Goal: Task Accomplishment & Management: Complete application form

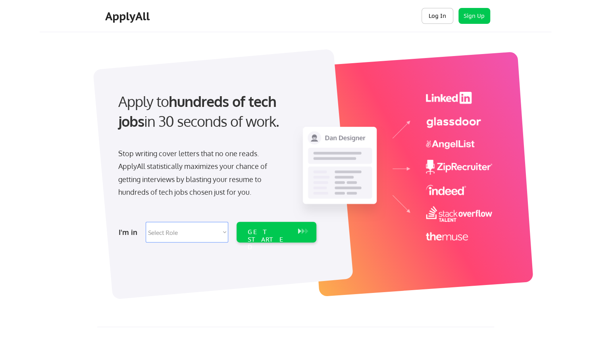
click at [436, 15] on button "Log In" at bounding box center [438, 16] width 32 height 16
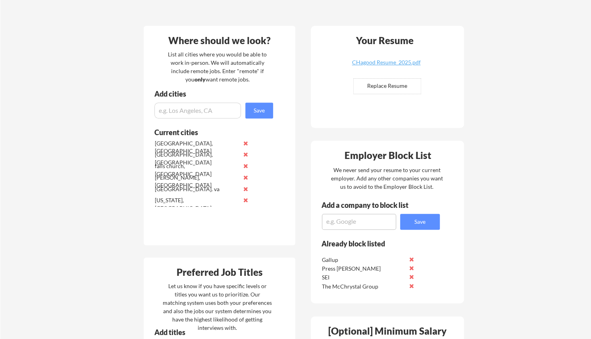
scroll to position [159, 0]
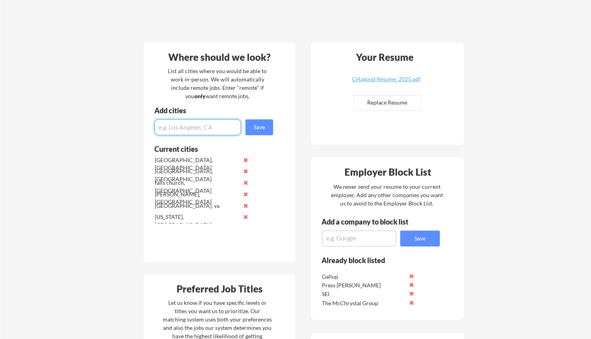
click at [188, 128] on input "input" at bounding box center [198, 127] width 87 height 16
type input "burke, va"
click at [215, 128] on input "input" at bounding box center [198, 127] width 87 height 16
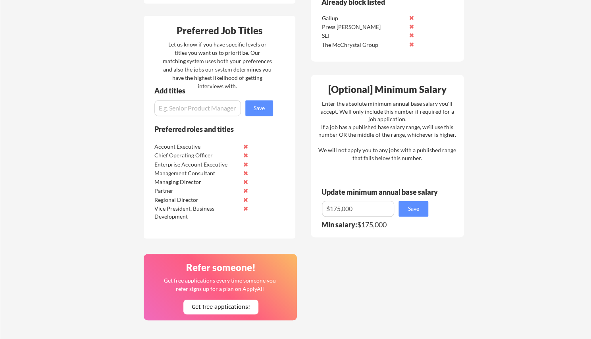
scroll to position [437, 0]
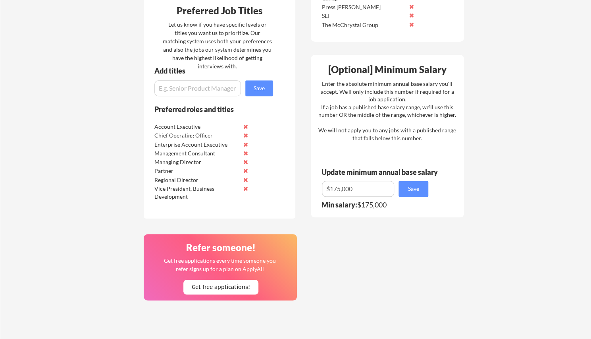
click at [202, 93] on input "input" at bounding box center [198, 88] width 87 height 16
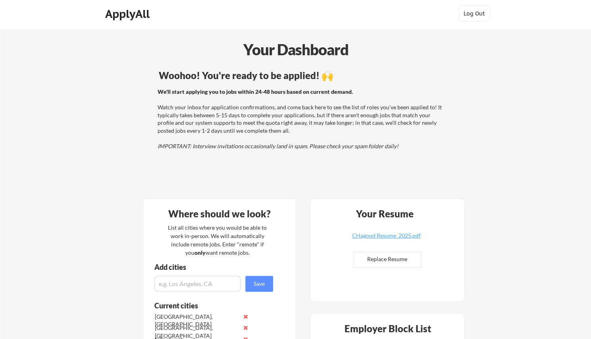
scroll to position [0, 0]
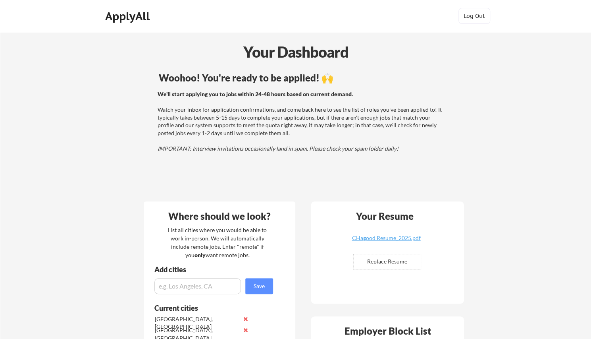
click at [138, 18] on div "ApplyAll" at bounding box center [128, 17] width 47 height 14
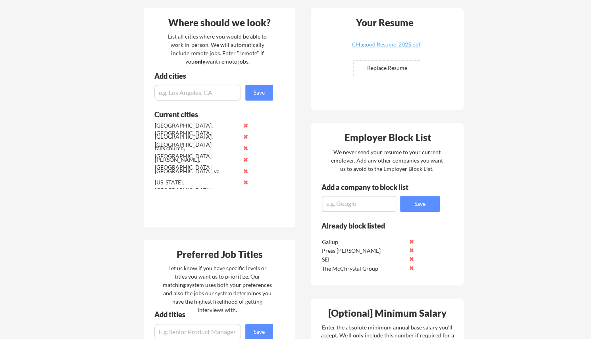
scroll to position [318, 0]
